Goal: Use online tool/utility: Utilize a website feature to perform a specific function

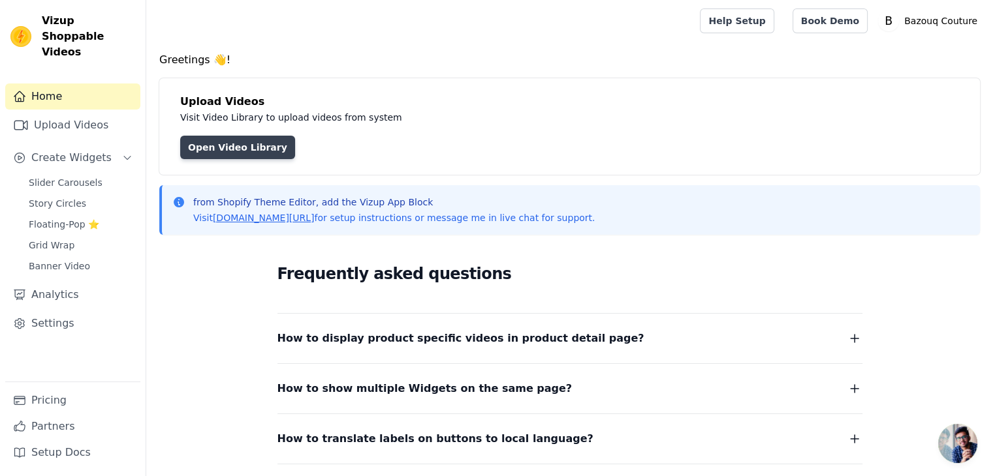
click at [240, 144] on link "Open Video Library" at bounding box center [237, 147] width 115 height 23
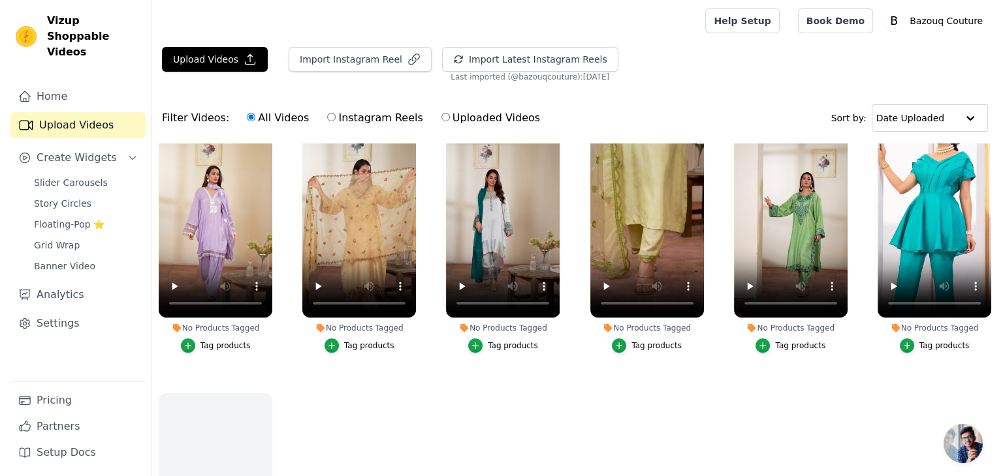
scroll to position [59, 0]
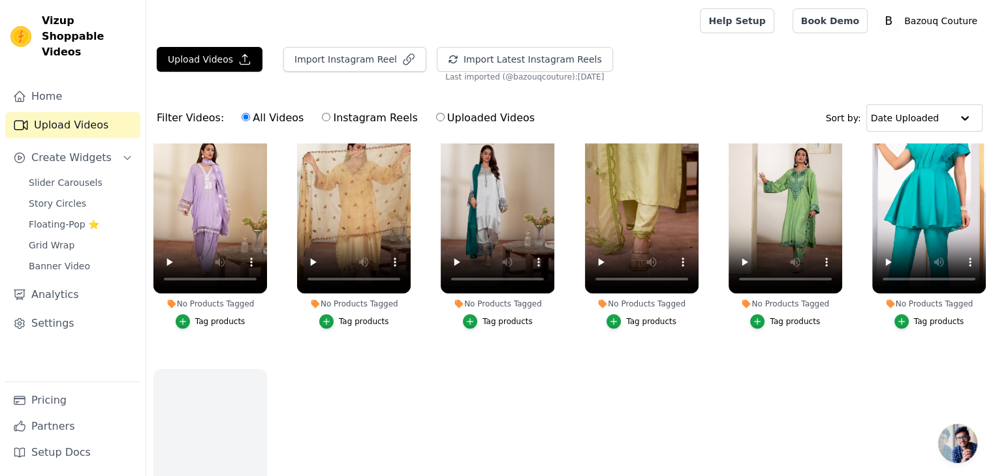
click at [924, 320] on div "Tag products" at bounding box center [939, 322] width 50 height 10
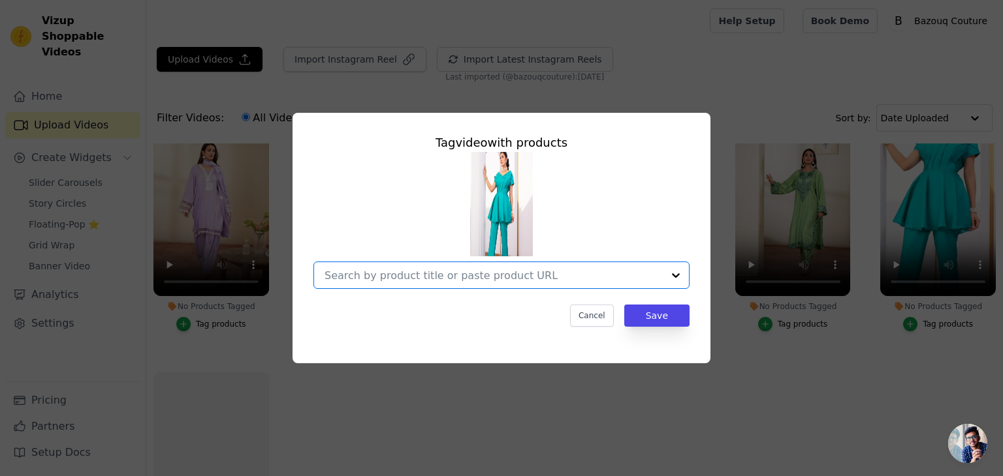
click at [529, 270] on input "No Products Tagged Tag video with products Option undefined, selected. Select i…" at bounding box center [493, 276] width 338 height 12
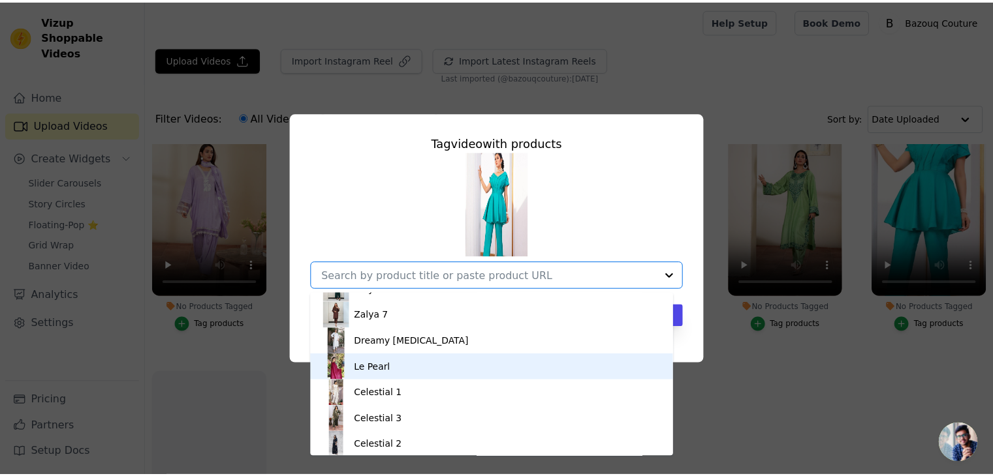
scroll to position [175, 0]
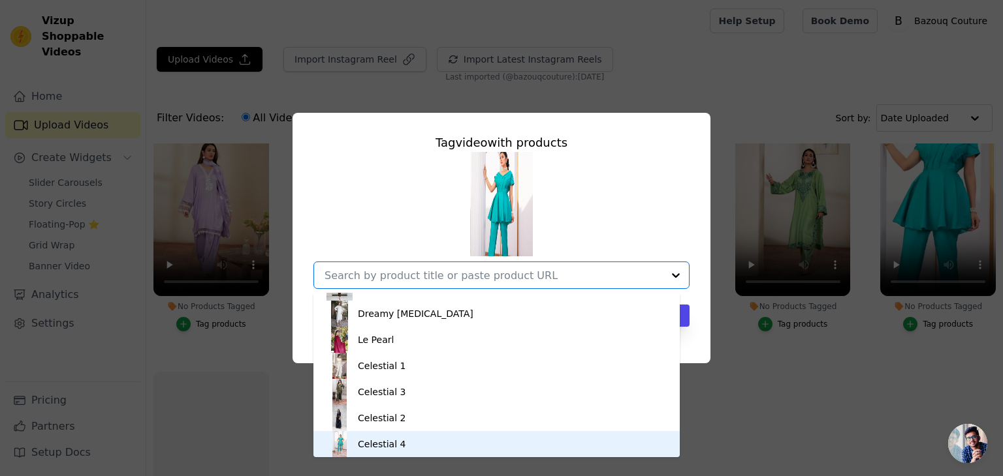
click at [377, 445] on div "Celestial 4" at bounding box center [382, 444] width 48 height 13
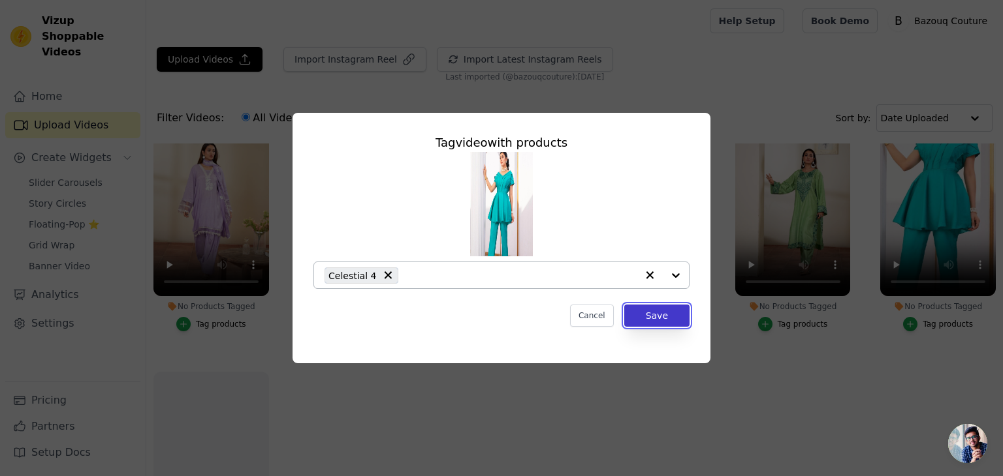
click at [661, 317] on button "Save" at bounding box center [656, 316] width 65 height 22
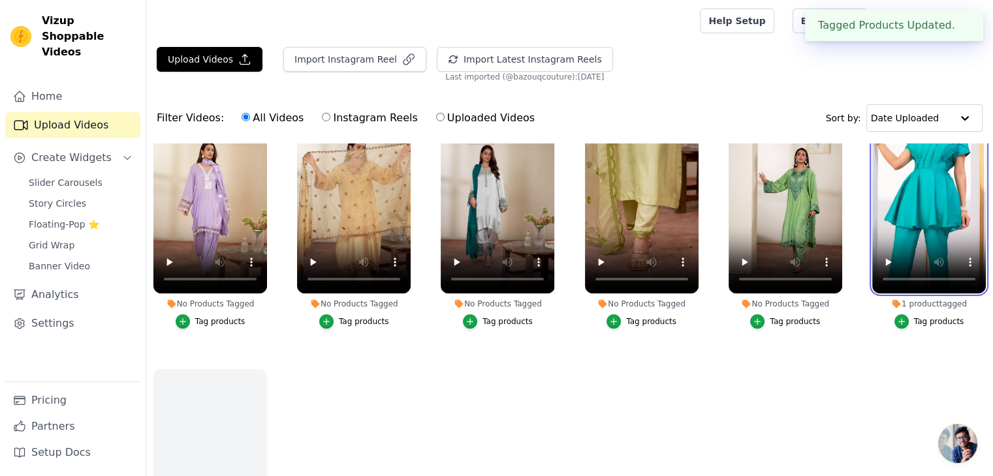
click at [878, 219] on video at bounding box center [929, 192] width 114 height 202
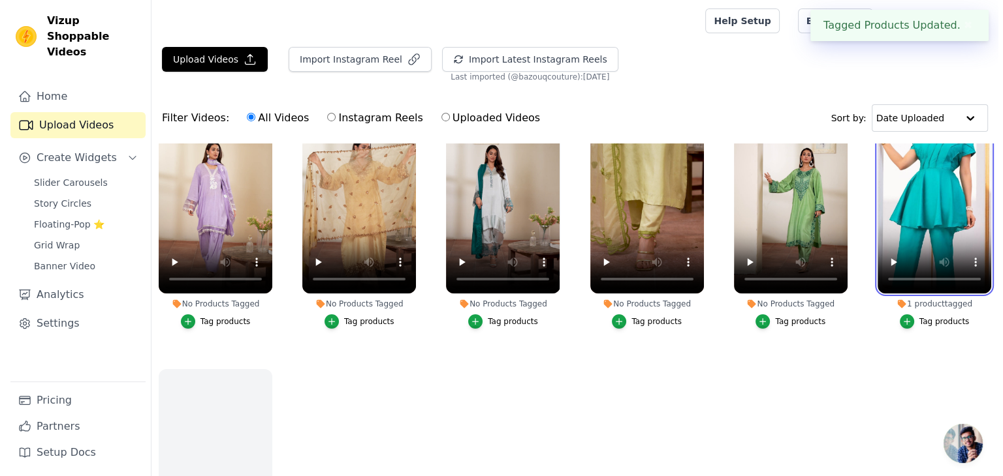
scroll to position [0, 0]
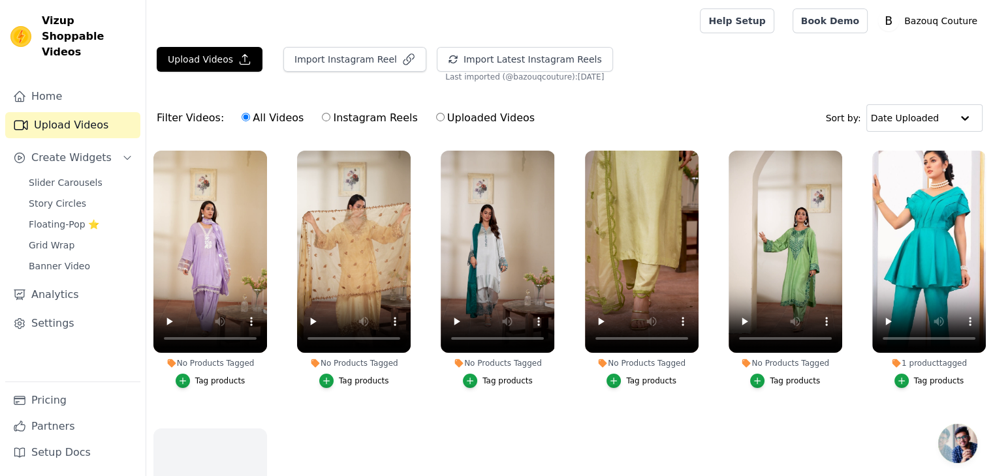
click at [361, 116] on label "Instagram Reels" at bounding box center [369, 118] width 97 height 17
click at [330, 116] on input "Instagram Reels" at bounding box center [326, 117] width 8 height 8
radio input "true"
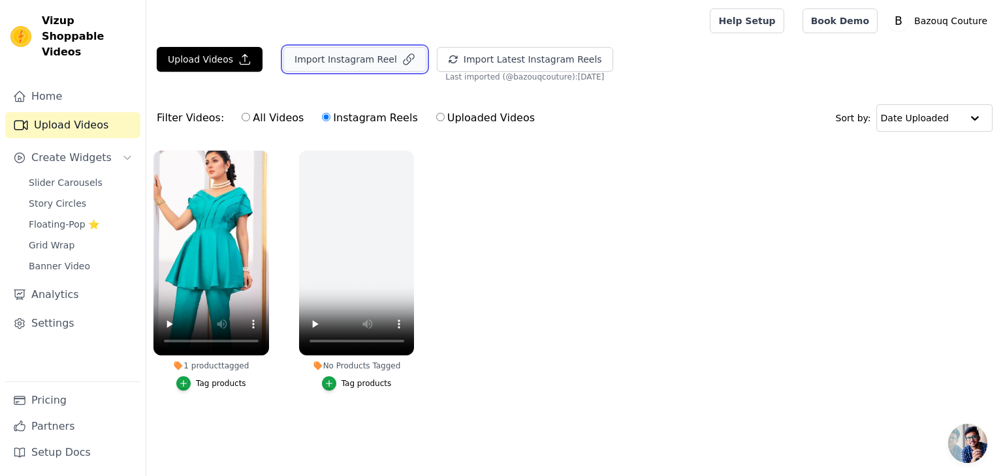
click at [324, 57] on button "Import Instagram Reel" at bounding box center [354, 59] width 143 height 25
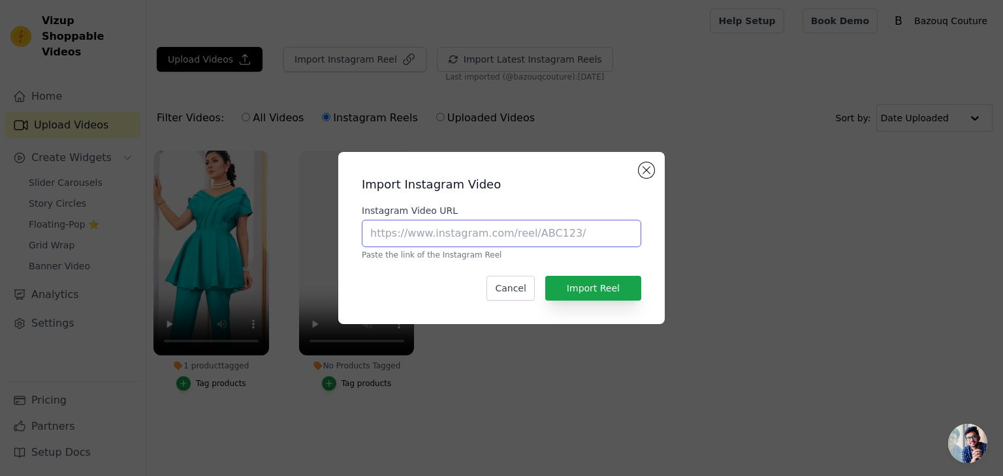
click at [462, 243] on input "Instagram Video URL" at bounding box center [501, 233] width 279 height 27
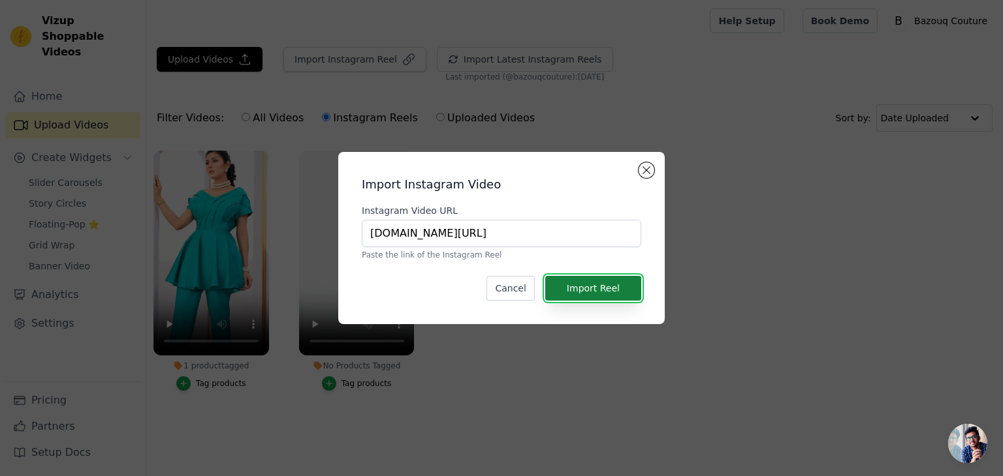
click at [585, 285] on button "Import Reel" at bounding box center [593, 288] width 96 height 25
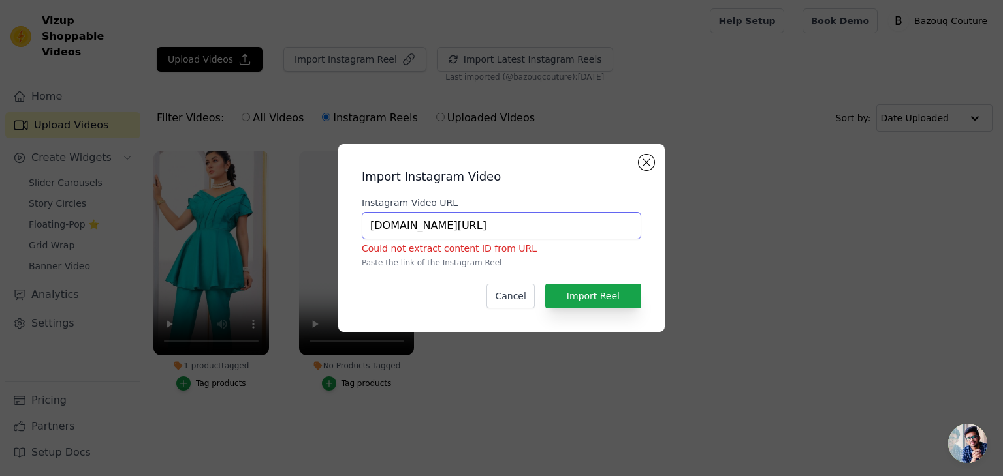
click at [511, 224] on input "[DOMAIN_NAME][URL]" at bounding box center [501, 225] width 279 height 27
click at [626, 288] on button "Import Reel" at bounding box center [593, 296] width 96 height 25
click at [477, 223] on input "[DOMAIN_NAME][URL]" at bounding box center [501, 225] width 279 height 27
type input "[URL][DOMAIN_NAME]"
click at [582, 301] on button "Import Reel" at bounding box center [593, 296] width 96 height 25
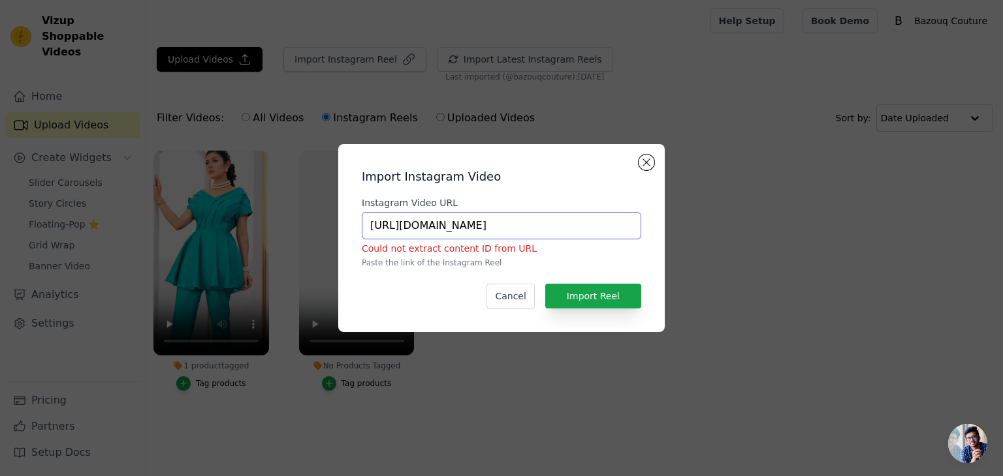
click at [525, 220] on input "[URL][DOMAIN_NAME]" at bounding box center [501, 225] width 279 height 27
click at [512, 309] on div "Import Instagram Video Instagram Video URL Could not extract content ID from UR…" at bounding box center [501, 238] width 305 height 167
click at [510, 296] on button "Cancel" at bounding box center [510, 296] width 48 height 25
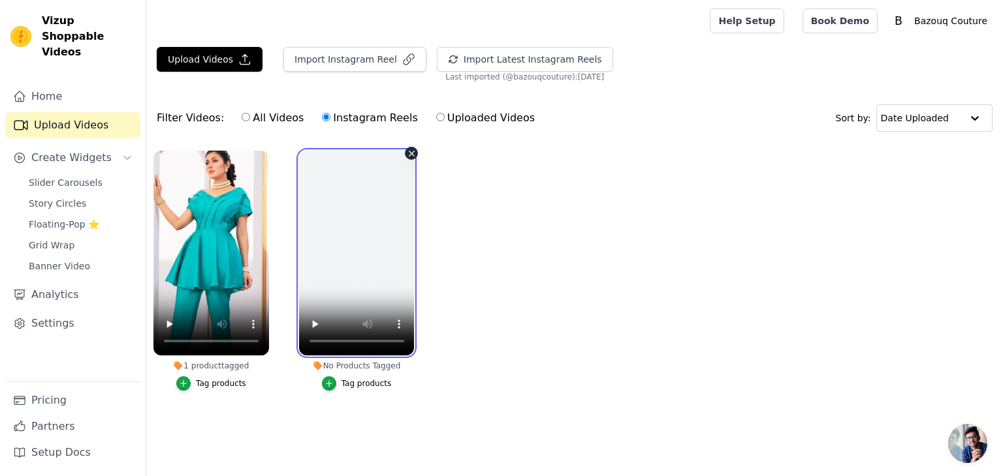
click at [371, 268] on video at bounding box center [357, 253] width 116 height 205
click at [399, 257] on video at bounding box center [357, 253] width 116 height 205
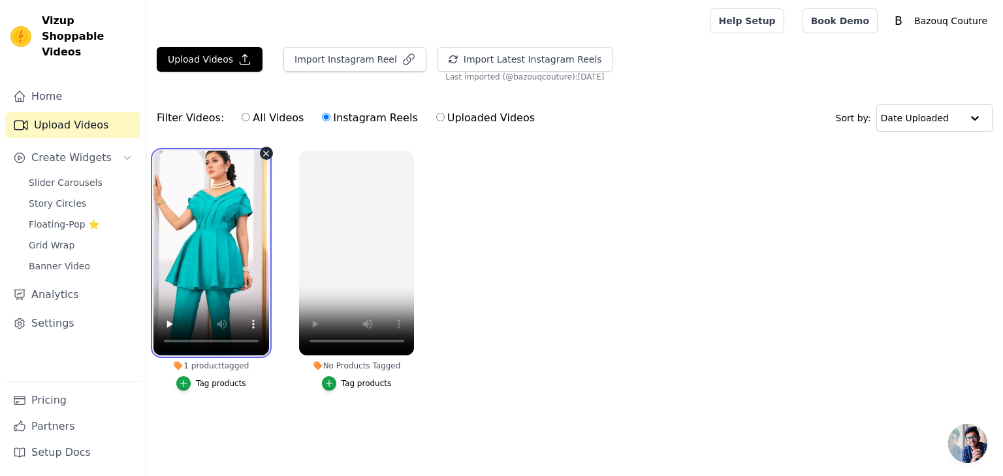
click at [198, 219] on video at bounding box center [211, 253] width 116 height 205
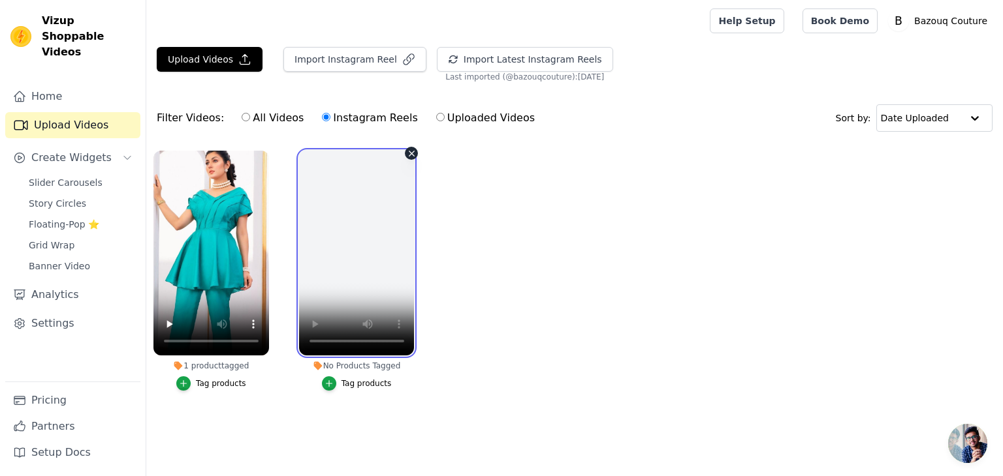
click at [324, 191] on video at bounding box center [357, 253] width 116 height 205
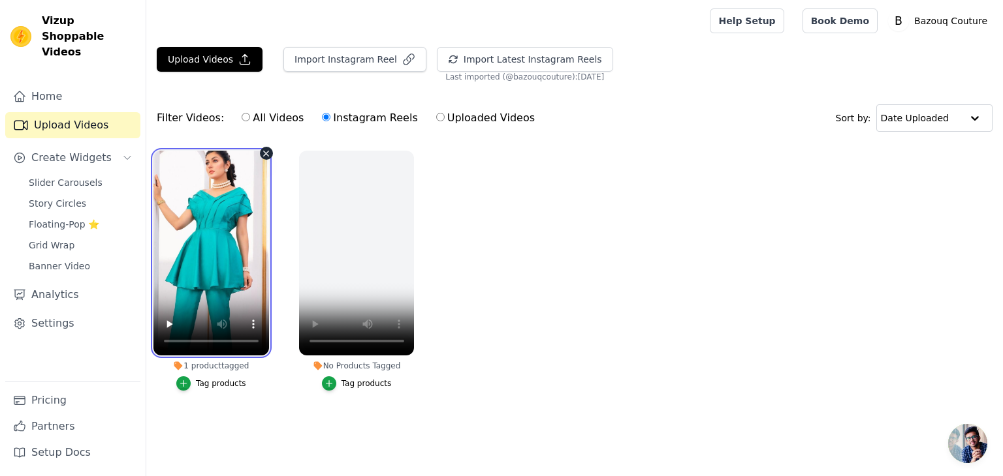
click at [226, 184] on video at bounding box center [211, 253] width 116 height 205
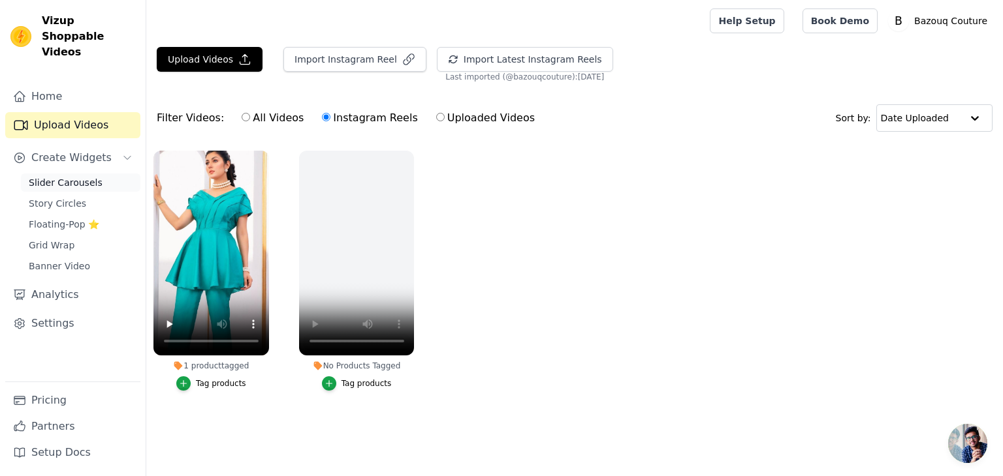
click at [81, 176] on span "Slider Carousels" at bounding box center [66, 182] width 74 height 13
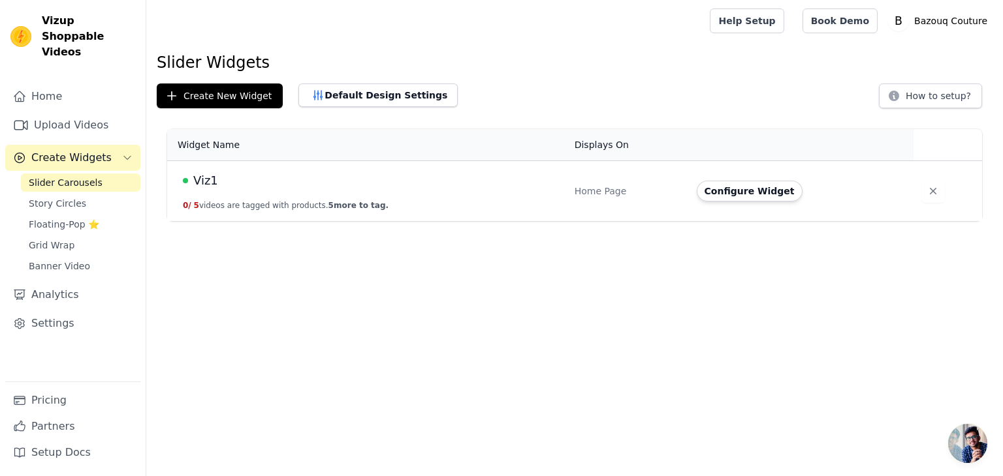
click at [246, 186] on div "Viz1" at bounding box center [371, 181] width 376 height 18
click at [705, 194] on button "Configure Widget" at bounding box center [749, 191] width 106 height 21
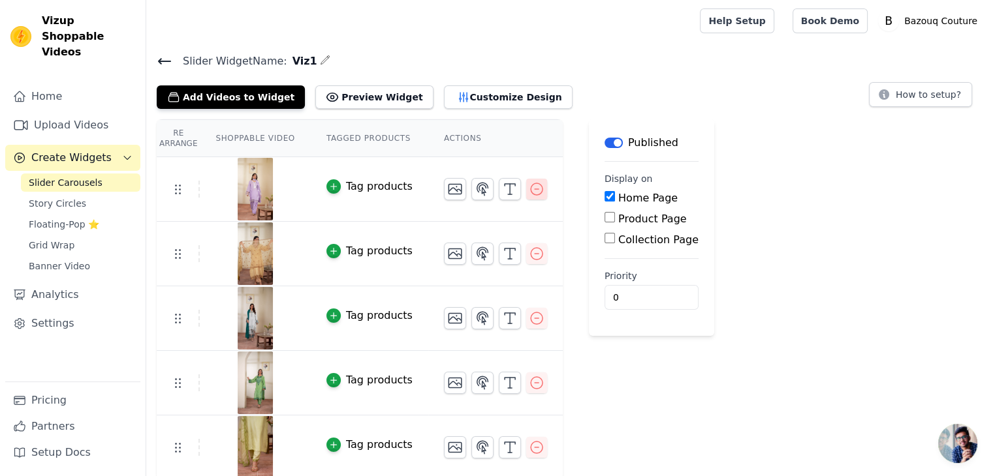
click at [531, 189] on icon "button" at bounding box center [537, 189] width 12 height 12
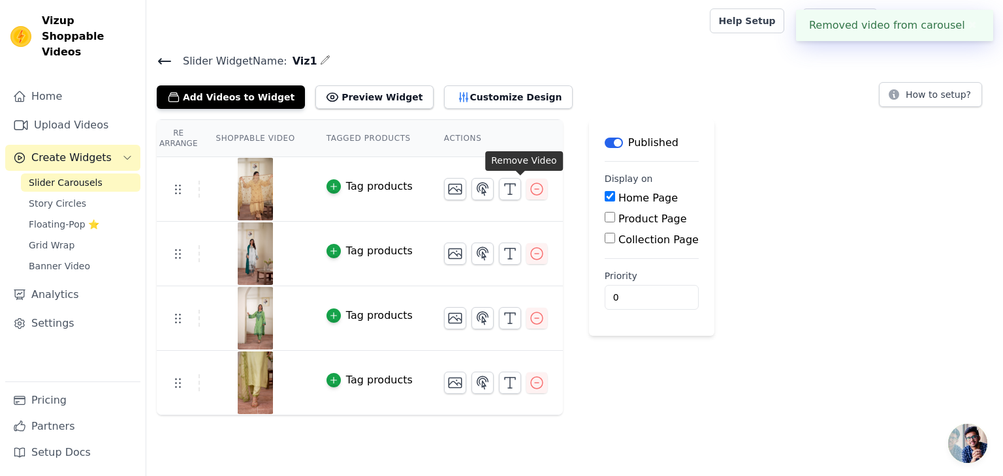
click at [531, 189] on icon "button" at bounding box center [537, 189] width 12 height 12
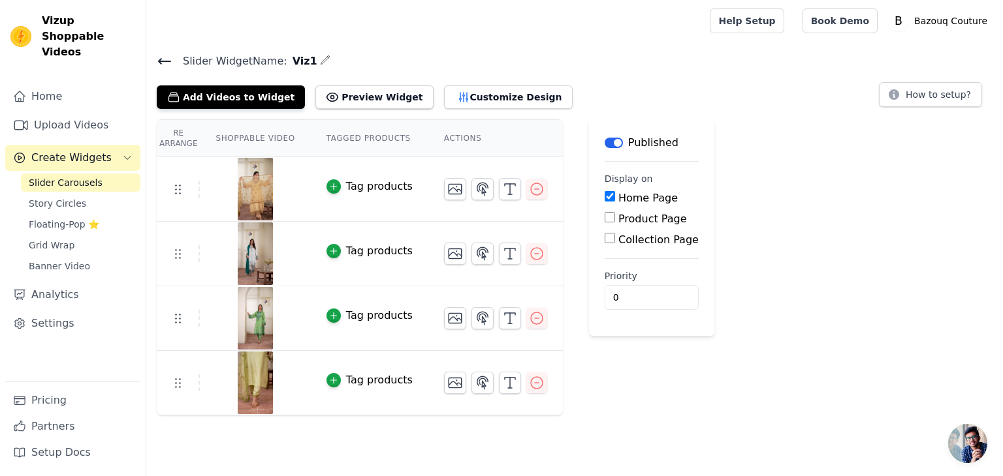
click at [531, 189] on icon "button" at bounding box center [537, 189] width 12 height 12
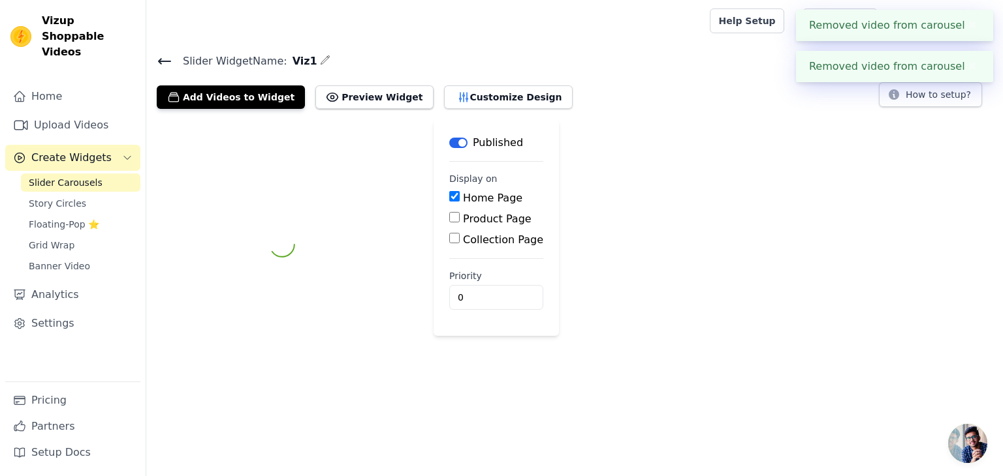
click at [521, 189] on fieldset "Display on Home Page Product Page Collection Page" at bounding box center [496, 210] width 94 height 76
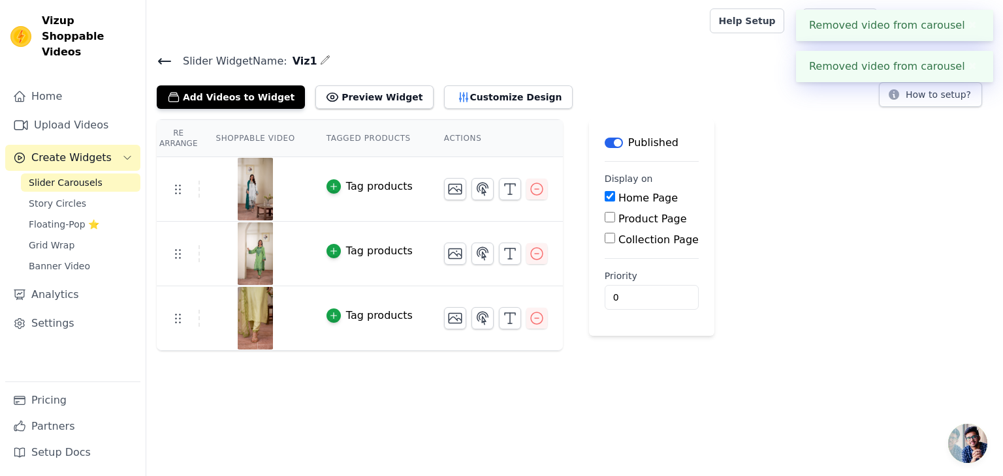
click at [531, 189] on icon "button" at bounding box center [537, 189] width 12 height 12
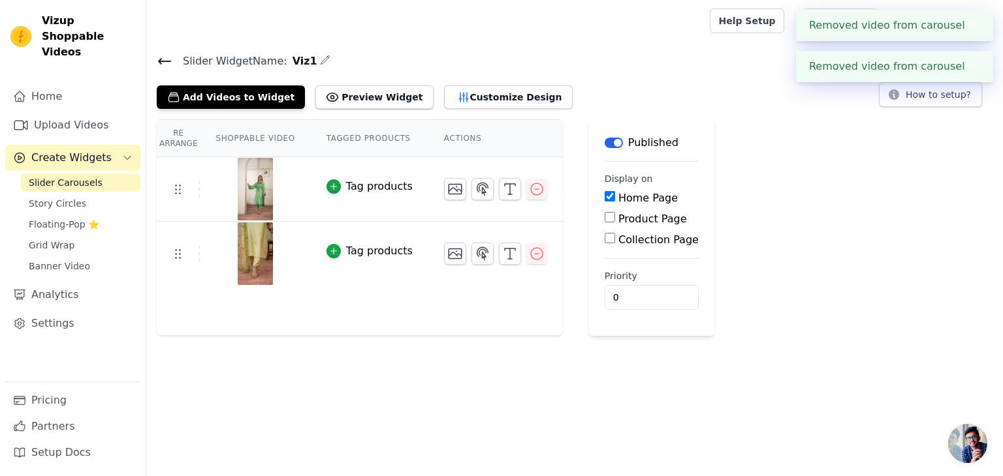
click at [531, 189] on icon "button" at bounding box center [537, 189] width 12 height 12
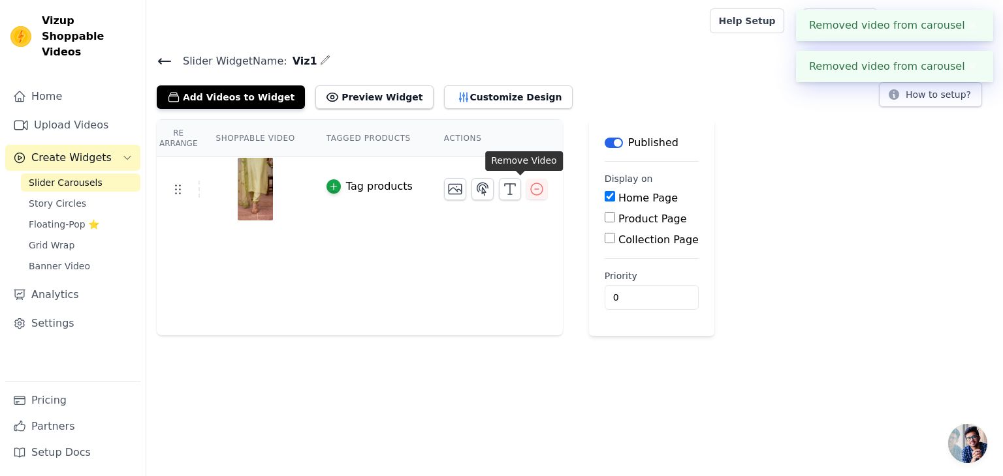
click at [531, 189] on icon "button" at bounding box center [537, 189] width 12 height 12
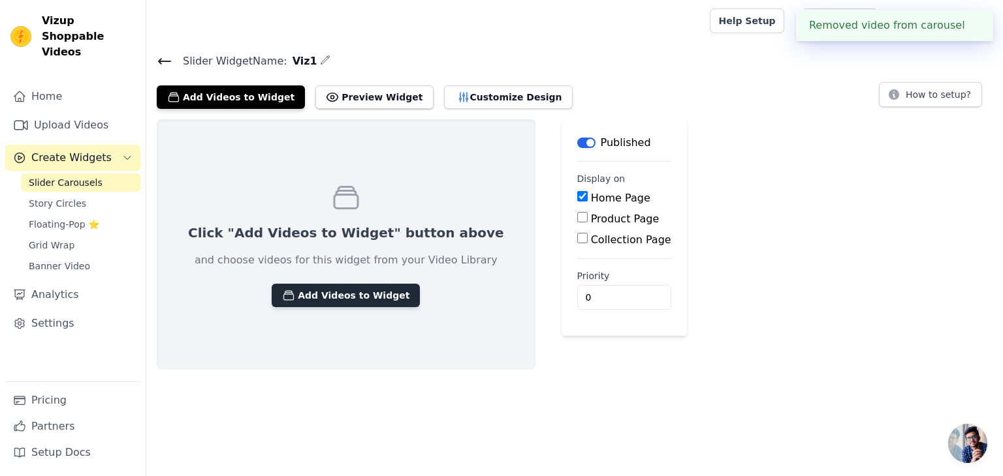
click at [305, 298] on button "Add Videos to Widget" at bounding box center [346, 295] width 148 height 23
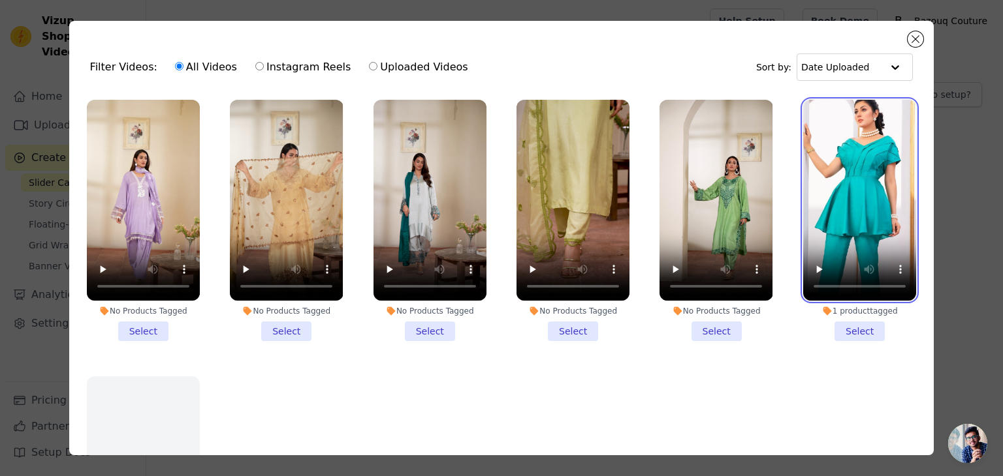
click at [845, 132] on video at bounding box center [859, 200] width 113 height 201
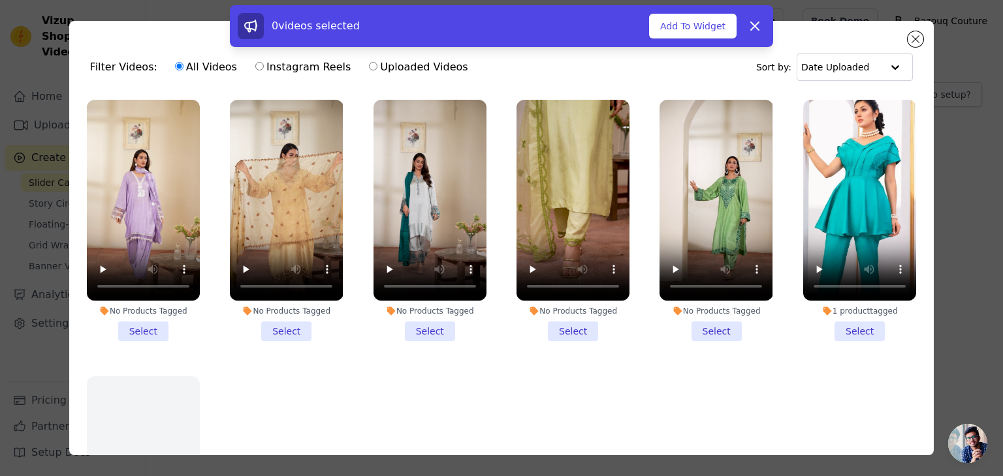
click at [839, 330] on li "1 product tagged Select" at bounding box center [859, 220] width 113 height 241
click at [0, 0] on input "1 product tagged Select" at bounding box center [0, 0] width 0 height 0
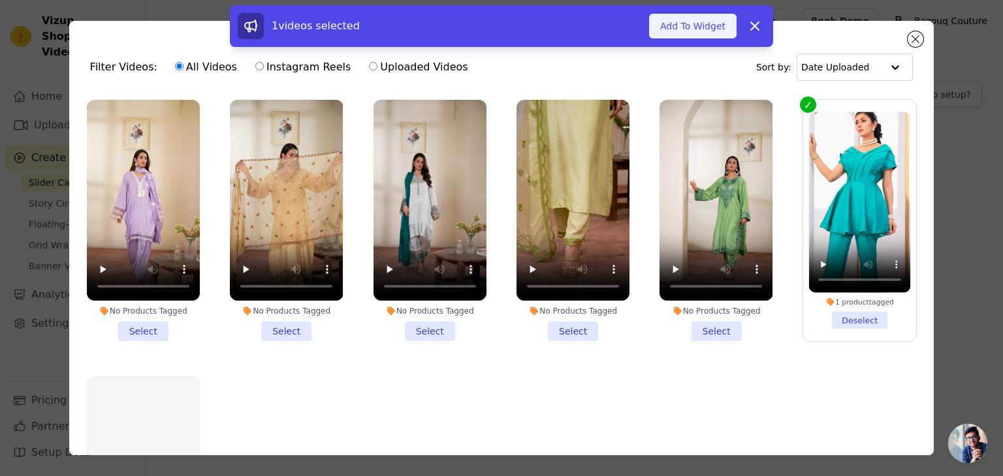
click at [688, 37] on button "Add To Widget" at bounding box center [692, 26] width 87 height 25
